Goal: Information Seeking & Learning: Learn about a topic

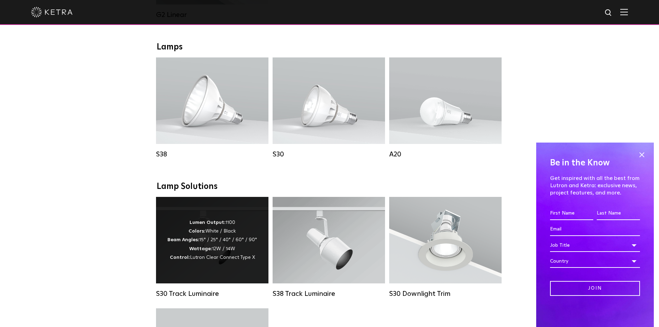
scroll to position [485, 0]
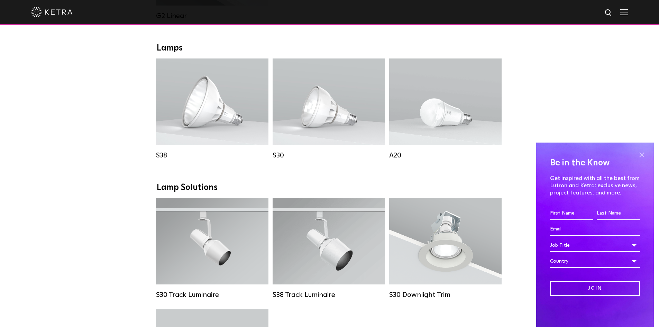
click at [639, 151] on span at bounding box center [642, 155] width 10 height 10
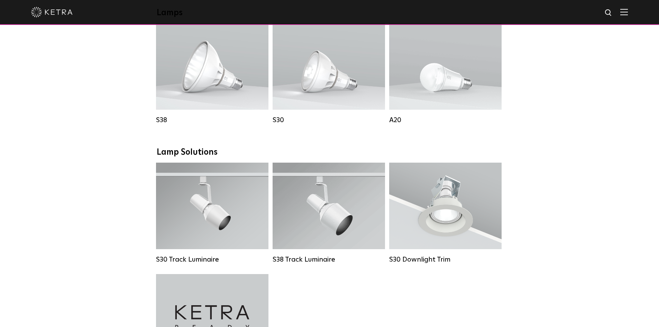
scroll to position [519, 0]
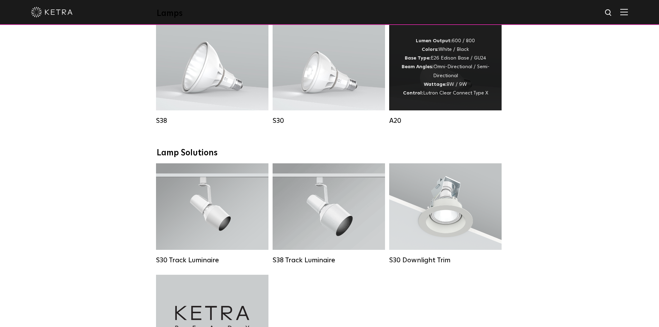
click at [451, 96] on span "Lutron Clear Connect Type X" at bounding box center [455, 93] width 65 height 5
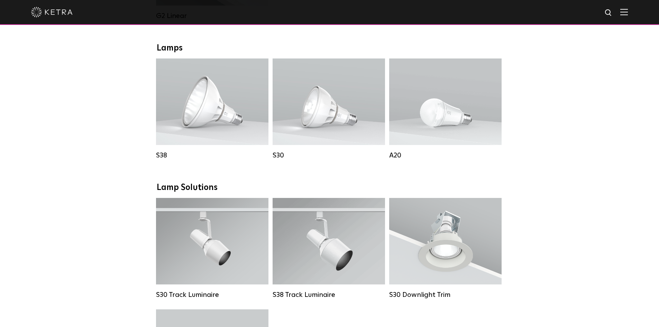
scroll to position [519, 0]
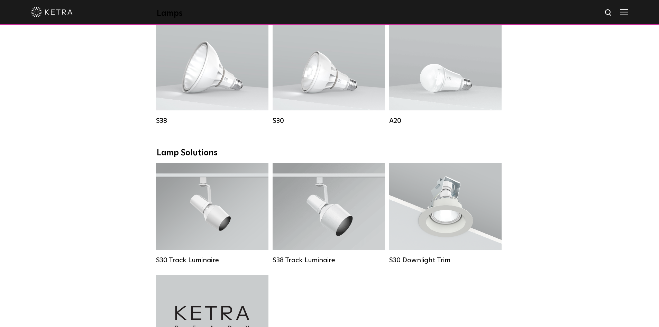
click at [100, 218] on div "Downlights D2 Downlight Family Lumen Output: 1200 Colors: White / Black / Gloss…" at bounding box center [329, 155] width 659 height 1075
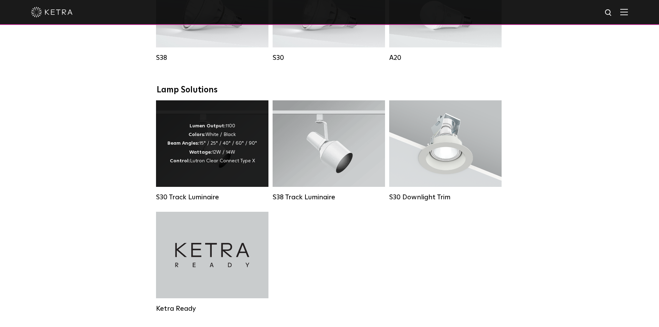
scroll to position [588, 0]
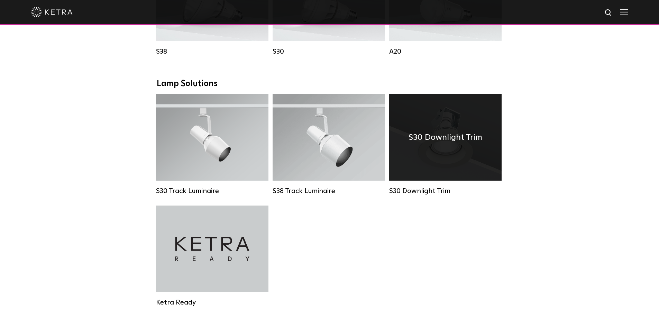
click at [469, 156] on div "S30 Downlight Trim" at bounding box center [445, 137] width 113 height 87
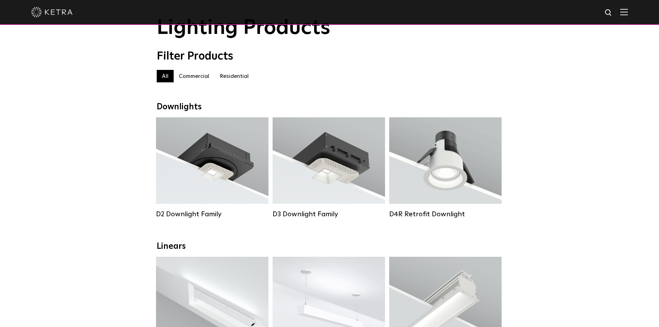
scroll to position [69, 0]
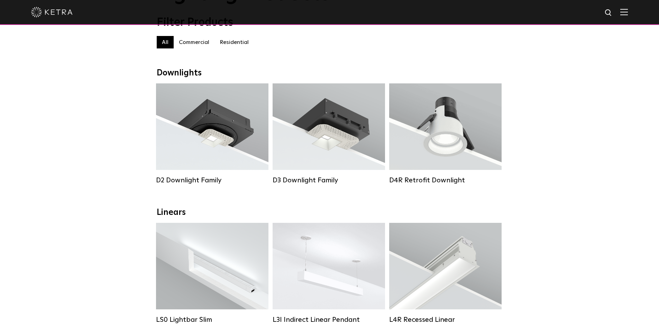
click at [235, 48] on label "Residential" at bounding box center [234, 42] width 39 height 12
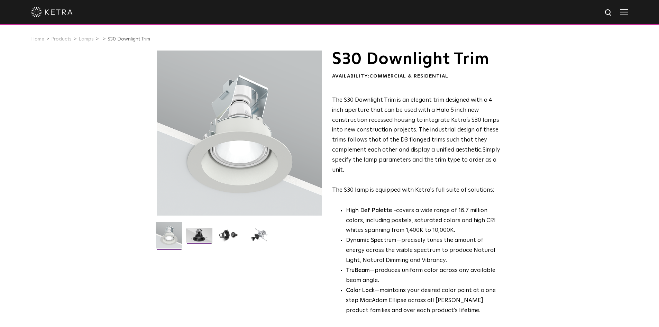
click at [199, 239] on img at bounding box center [199, 238] width 27 height 20
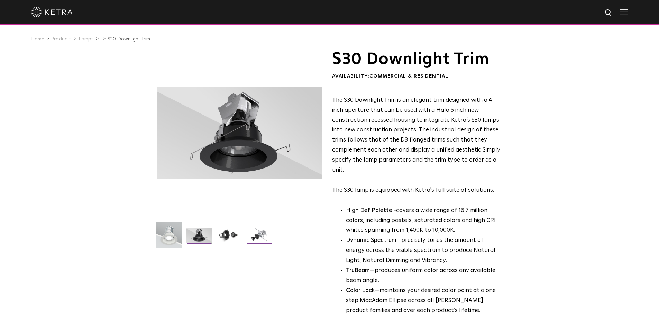
click at [267, 239] on img at bounding box center [259, 238] width 27 height 20
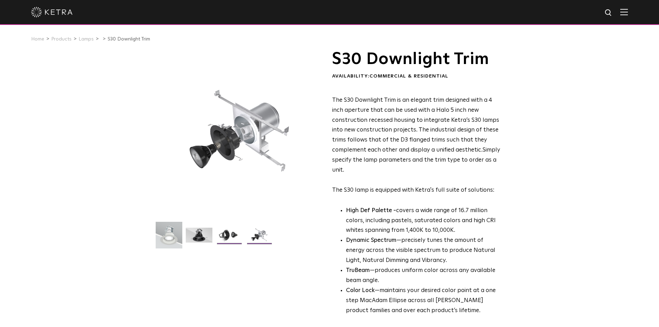
click at [237, 241] on img at bounding box center [229, 238] width 27 height 20
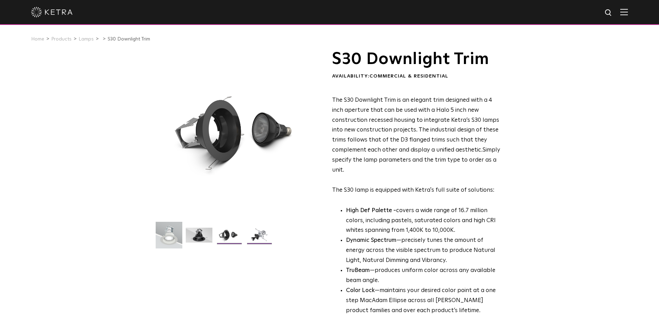
click at [260, 233] on img at bounding box center [259, 238] width 27 height 20
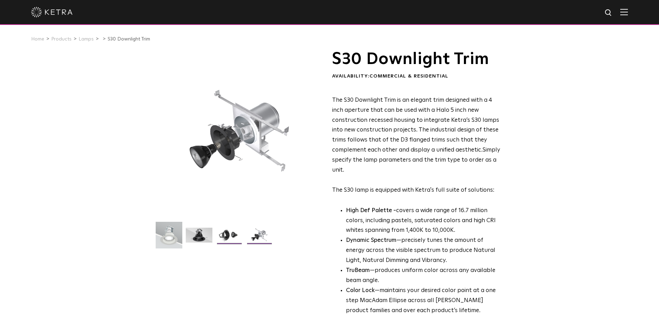
click at [240, 240] on img at bounding box center [229, 238] width 27 height 20
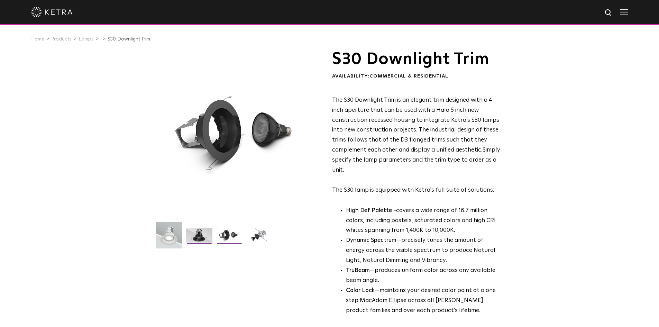
click at [201, 243] on img at bounding box center [199, 238] width 27 height 20
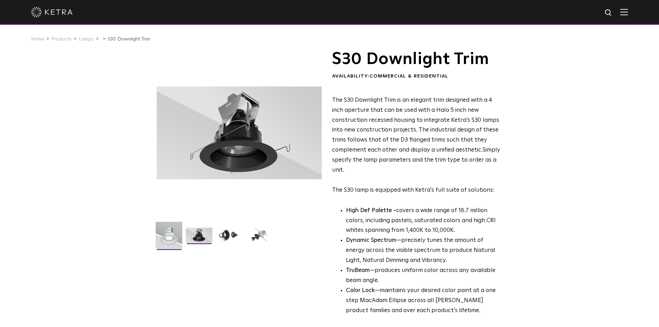
click at [170, 244] on img at bounding box center [169, 238] width 27 height 32
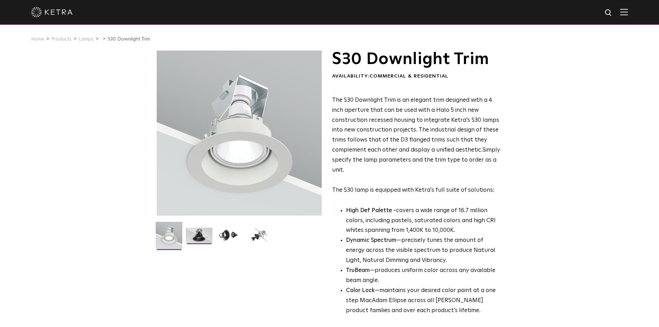
click at [193, 237] on img at bounding box center [199, 238] width 27 height 20
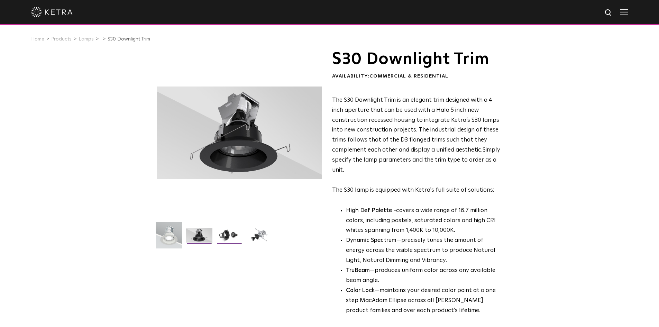
click at [231, 228] on img at bounding box center [229, 238] width 27 height 20
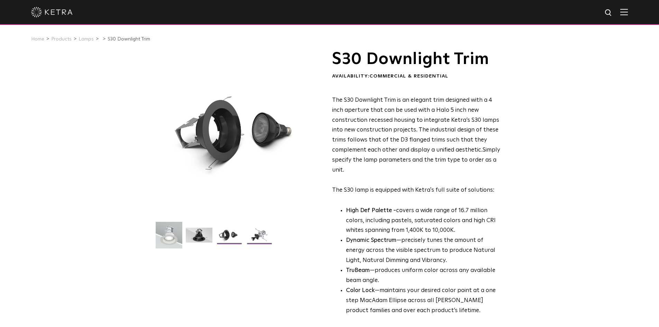
click at [250, 240] on img at bounding box center [259, 238] width 27 height 20
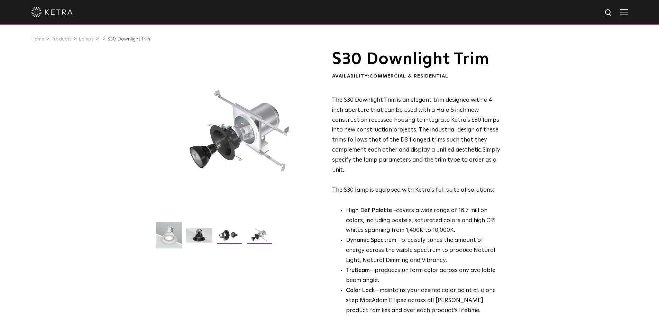
click at [220, 238] on img at bounding box center [229, 238] width 27 height 20
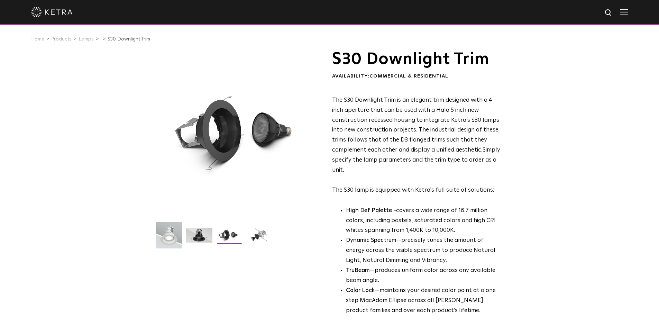
drag, startPoint x: 215, startPoint y: 239, endPoint x: 216, endPoint y: 235, distance: 4.2
click at [216, 235] on li at bounding box center [229, 238] width 28 height 20
click at [207, 236] on img at bounding box center [199, 238] width 27 height 20
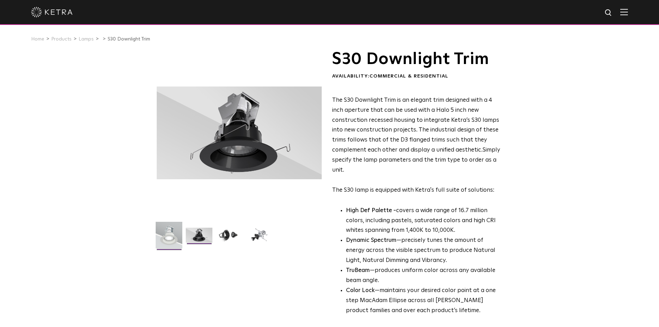
click at [179, 244] on img at bounding box center [169, 238] width 27 height 32
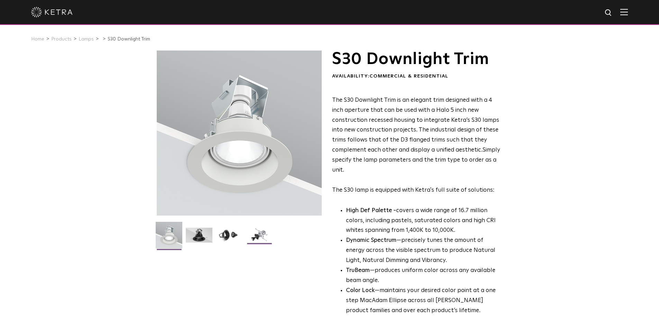
click at [258, 233] on img at bounding box center [259, 238] width 27 height 20
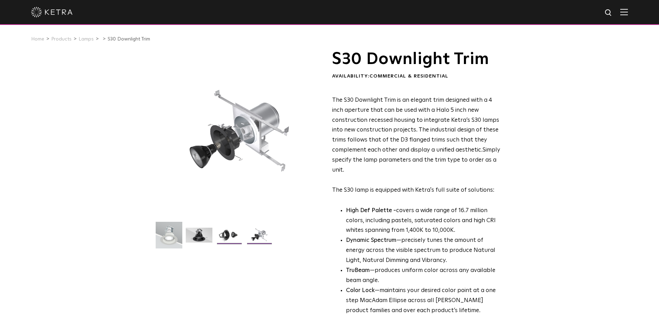
click at [240, 240] on img at bounding box center [229, 238] width 27 height 20
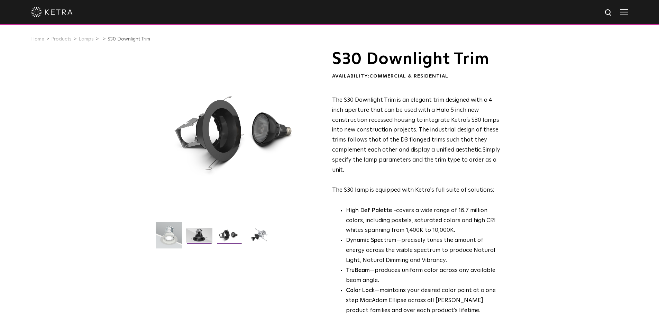
click at [203, 245] on img at bounding box center [199, 238] width 27 height 20
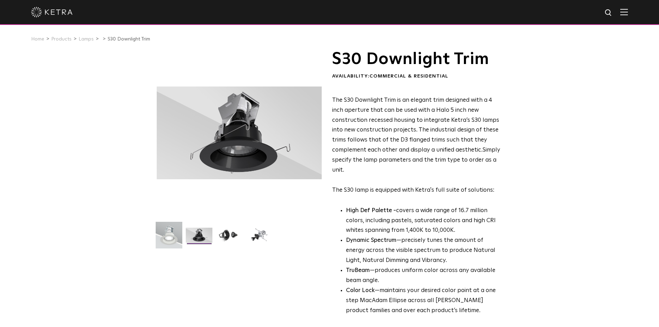
click at [64, 13] on img at bounding box center [52, 12] width 42 height 10
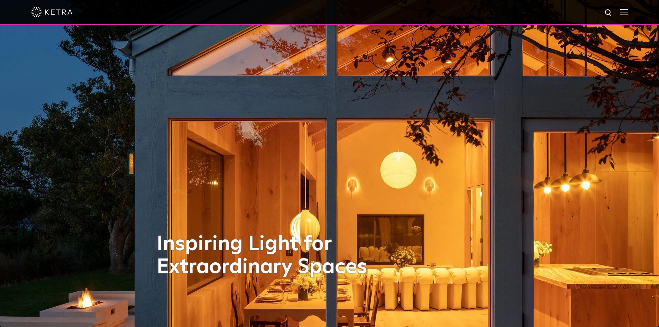
click at [628, 12] on img at bounding box center [625, 12] width 8 height 7
